Goal: Task Accomplishment & Management: Complete application form

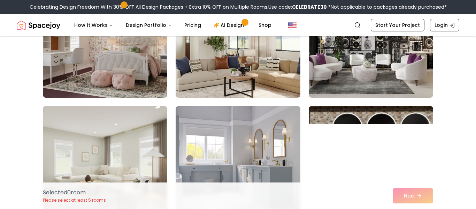
scroll to position [1060, 0]
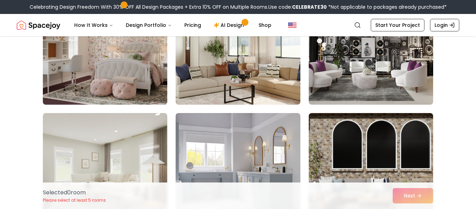
click at [147, 80] on img at bounding box center [105, 48] width 131 height 117
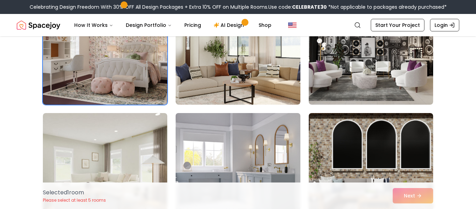
click at [233, 148] on img at bounding box center [237, 168] width 131 height 117
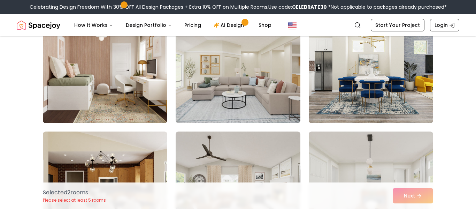
scroll to position [1643, 0]
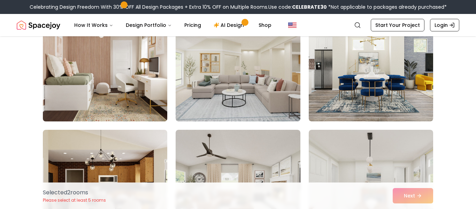
click at [154, 102] on img at bounding box center [105, 65] width 131 height 117
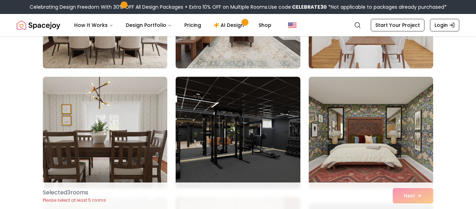
scroll to position [1817, 0]
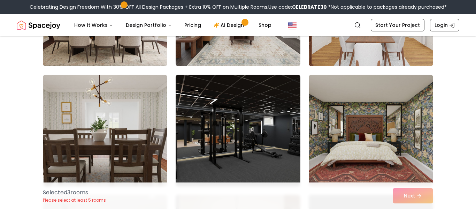
click at [214, 99] on img at bounding box center [237, 130] width 131 height 117
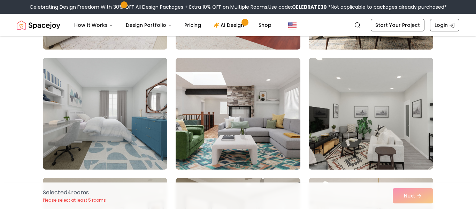
scroll to position [2793, 0]
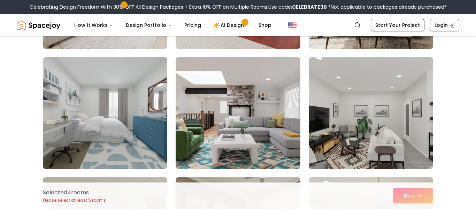
click at [158, 121] on img at bounding box center [105, 112] width 131 height 117
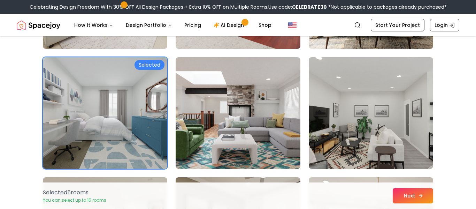
click at [420, 194] on icon at bounding box center [421, 196] width 6 height 6
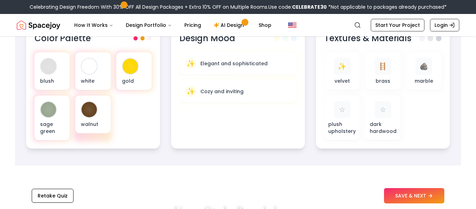
scroll to position [252, 0]
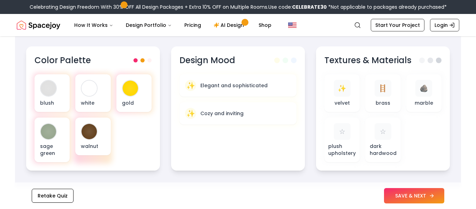
click at [424, 199] on button "SAVE & NEXT" at bounding box center [414, 195] width 60 height 15
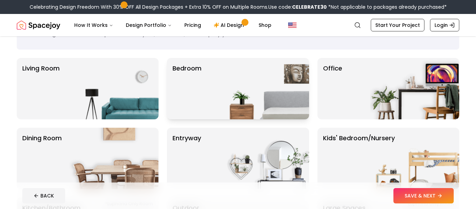
scroll to position [44, 0]
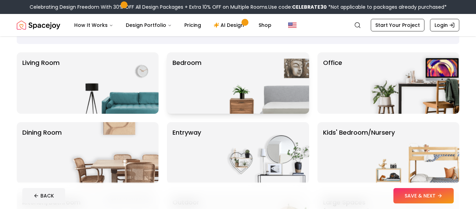
click at [228, 89] on img at bounding box center [264, 82] width 89 height 61
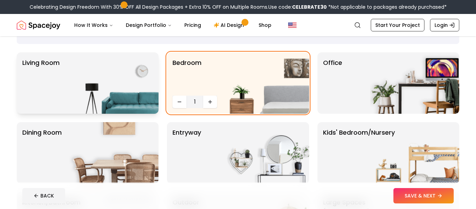
click at [115, 94] on img at bounding box center [113, 82] width 89 height 61
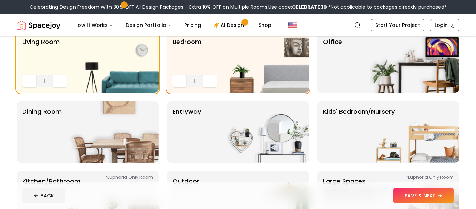
scroll to position [67, 0]
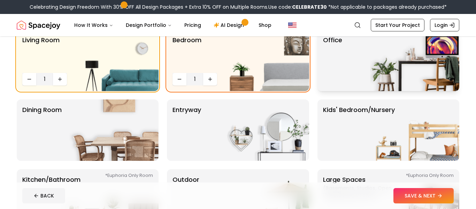
click at [342, 83] on div "Office" at bounding box center [388, 60] width 142 height 61
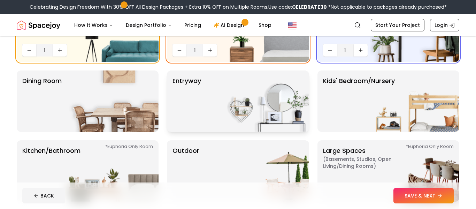
scroll to position [98, 0]
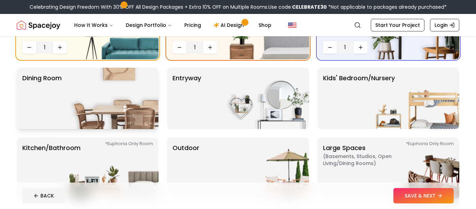
click at [146, 107] on img at bounding box center [113, 98] width 89 height 61
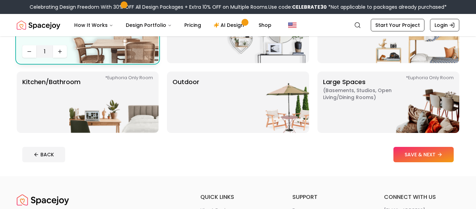
scroll to position [168, 0]
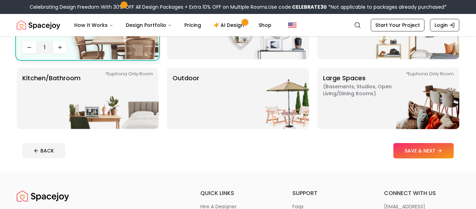
click at [146, 107] on img at bounding box center [113, 98] width 89 height 61
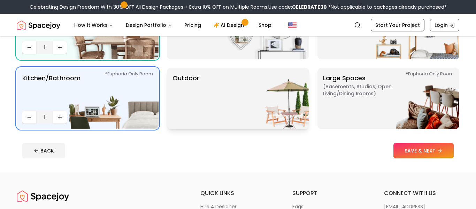
click at [229, 104] on img at bounding box center [264, 98] width 89 height 61
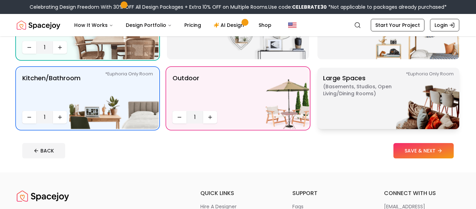
click at [366, 80] on p "Large Spaces ( Basements, Studios, Open living/dining rooms ) *Euphoria Only Ro…" at bounding box center [366, 98] width 87 height 50
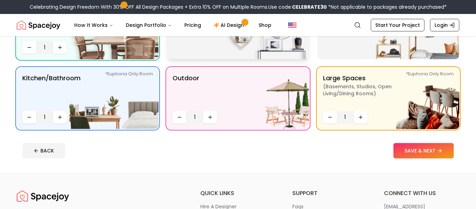
click at [253, 52] on img at bounding box center [264, 28] width 89 height 61
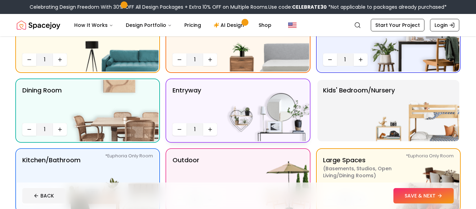
scroll to position [76, 0]
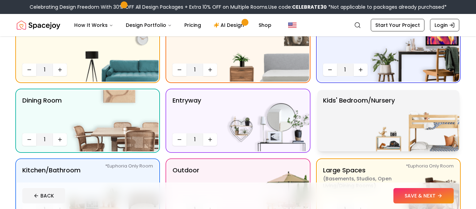
click at [357, 107] on p "Kids' Bedroom/Nursery" at bounding box center [359, 120] width 72 height 50
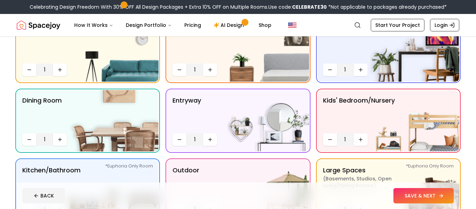
click at [437, 198] on button "SAVE & NEXT" at bounding box center [423, 195] width 60 height 15
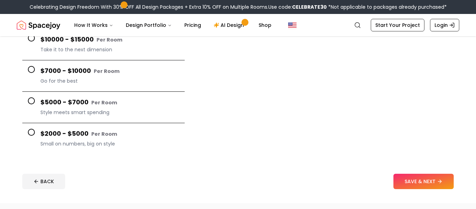
scroll to position [115, 0]
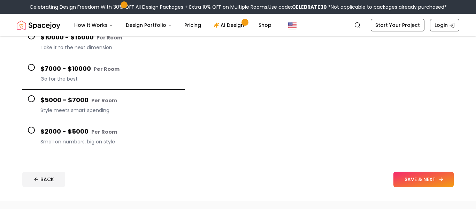
click at [440, 183] on button "SAVE & NEXT" at bounding box center [423, 178] width 60 height 15
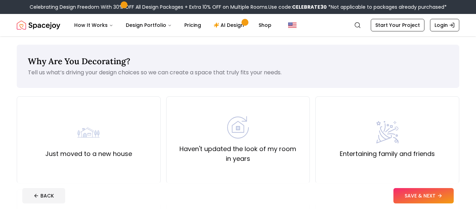
click at [440, 183] on footer "BACK SAVE & NEXT" at bounding box center [238, 195] width 442 height 26
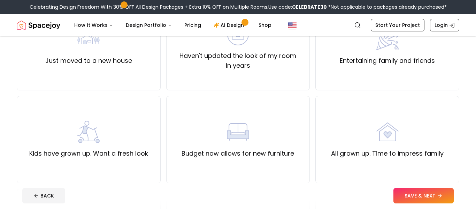
scroll to position [94, 0]
click at [277, 63] on label "Haven't updated the look of my room in years" at bounding box center [238, 60] width 132 height 20
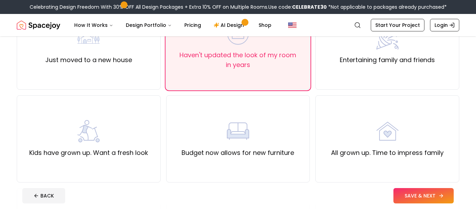
click at [436, 197] on button "SAVE & NEXT" at bounding box center [423, 195] width 60 height 15
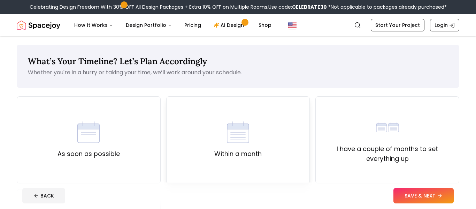
click at [268, 150] on div "Within a month" at bounding box center [238, 139] width 144 height 87
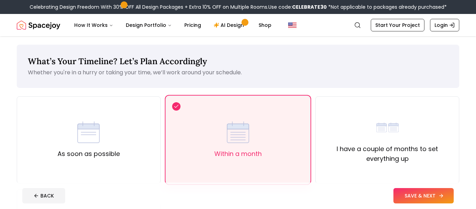
click at [426, 194] on button "SAVE & NEXT" at bounding box center [423, 195] width 60 height 15
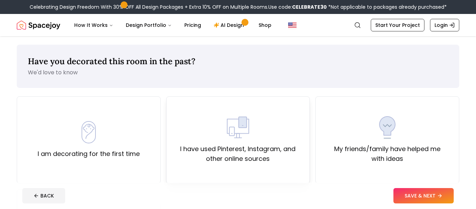
click at [220, 123] on div "I have used Pinterest, Instagram, and other online sources" at bounding box center [238, 139] width 132 height 47
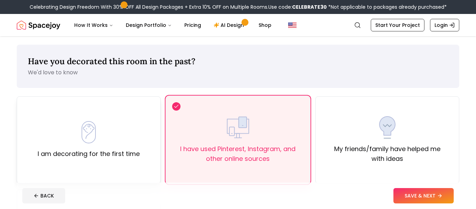
click at [138, 122] on div "I am decorating for the first time" at bounding box center [89, 140] width 102 height 38
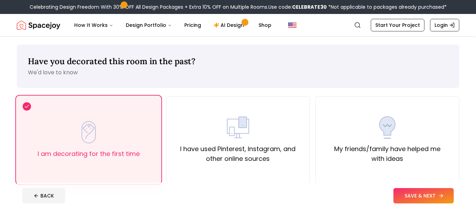
click at [439, 194] on icon at bounding box center [441, 196] width 6 height 6
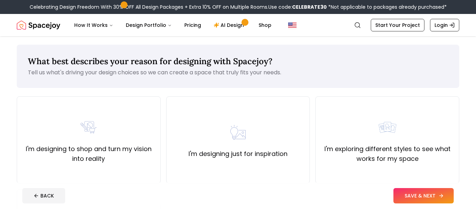
click at [439, 194] on icon at bounding box center [441, 196] width 6 height 6
